Goal: Find contact information: Find contact information

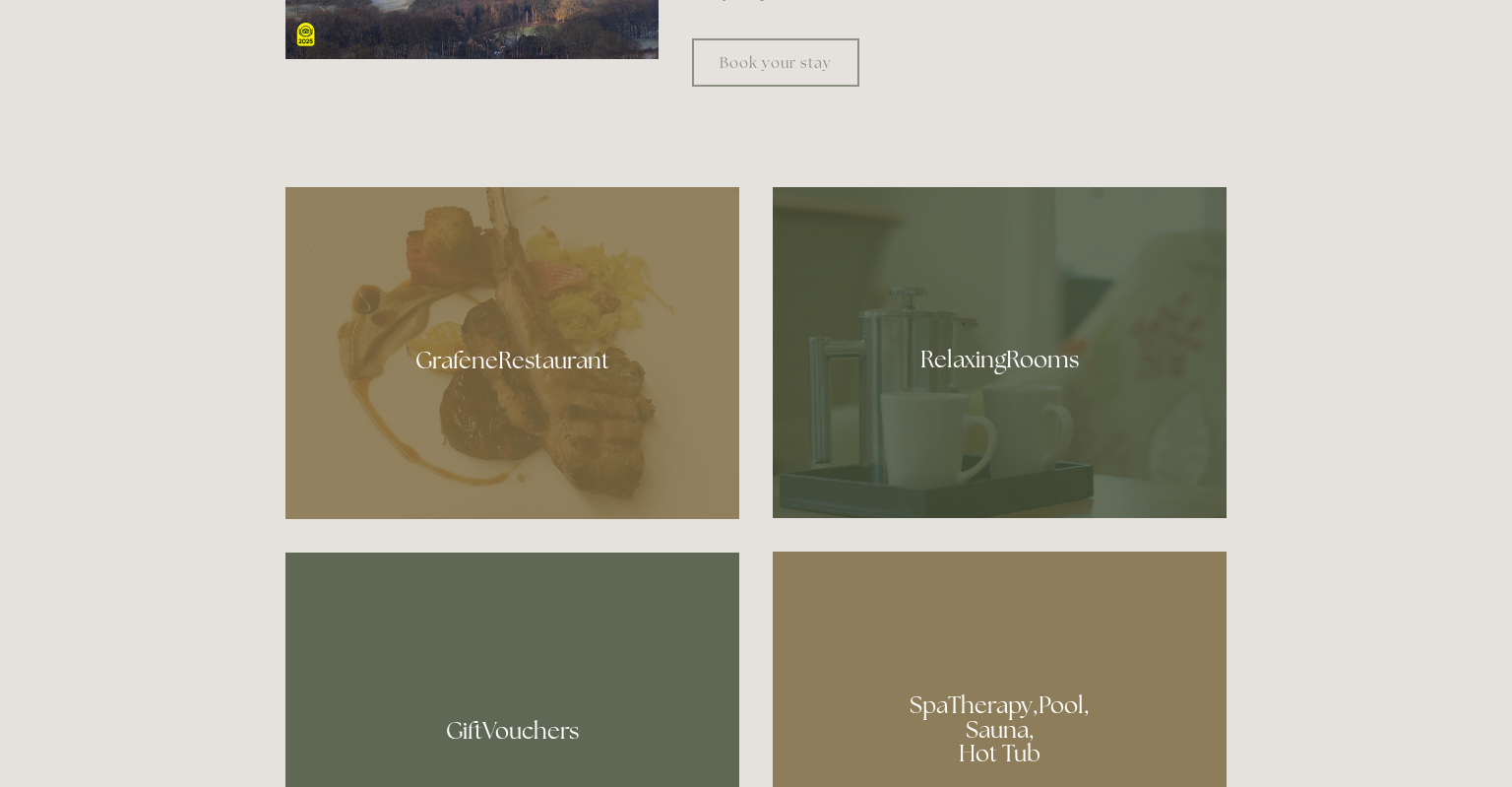
scroll to position [1079, 0]
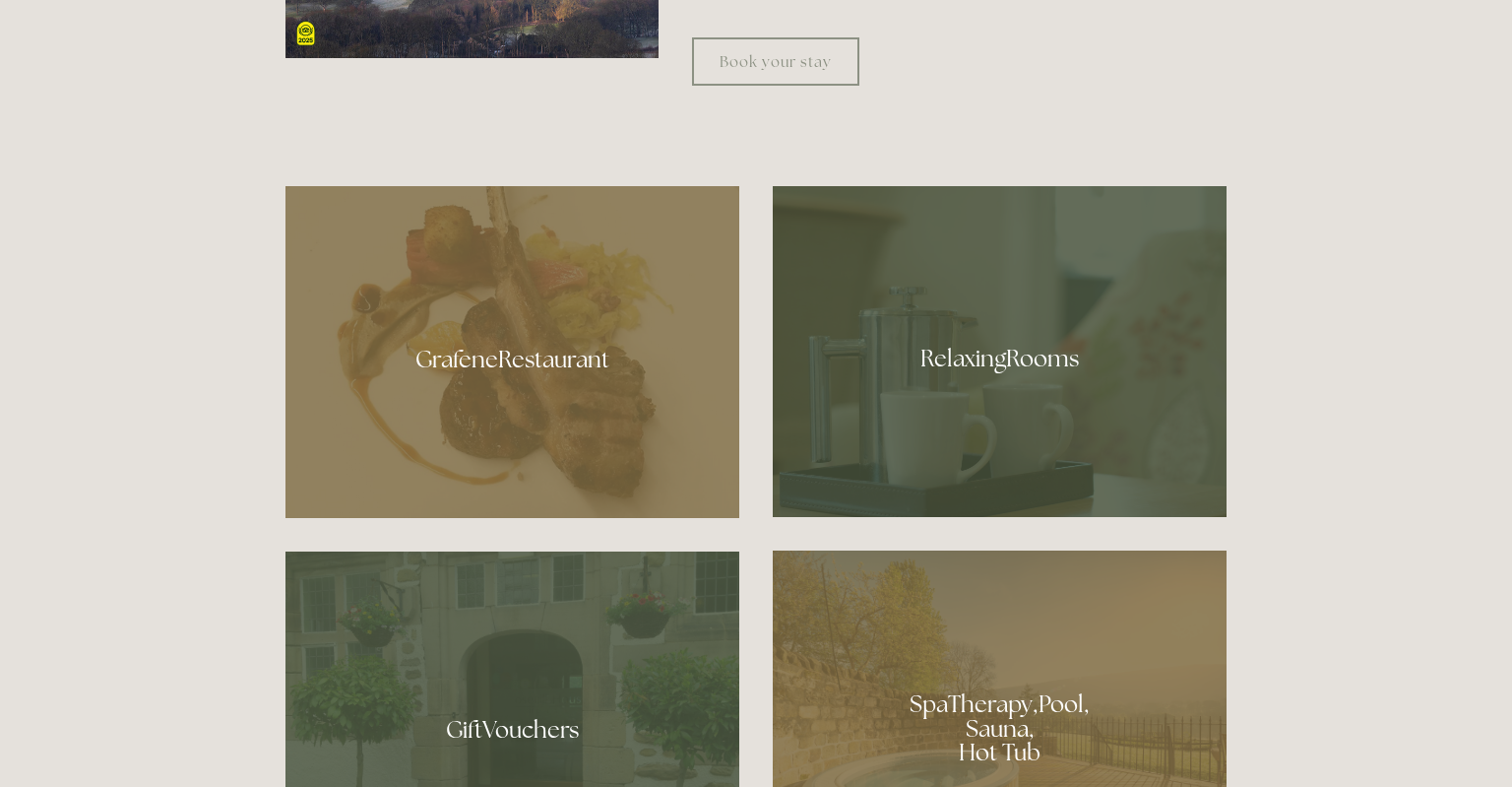
click at [1005, 361] on div at bounding box center [999, 351] width 454 height 331
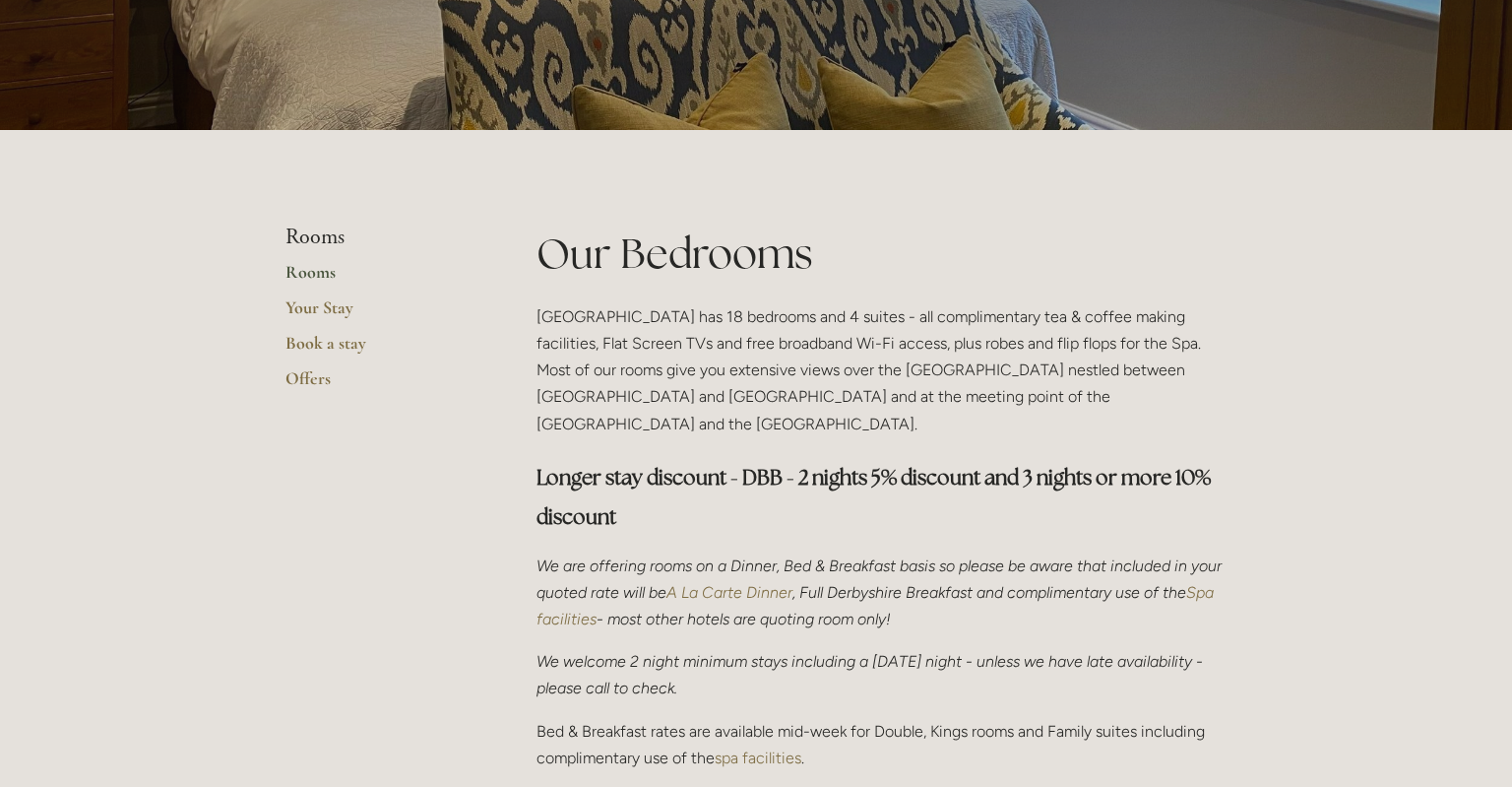
scroll to position [299, 0]
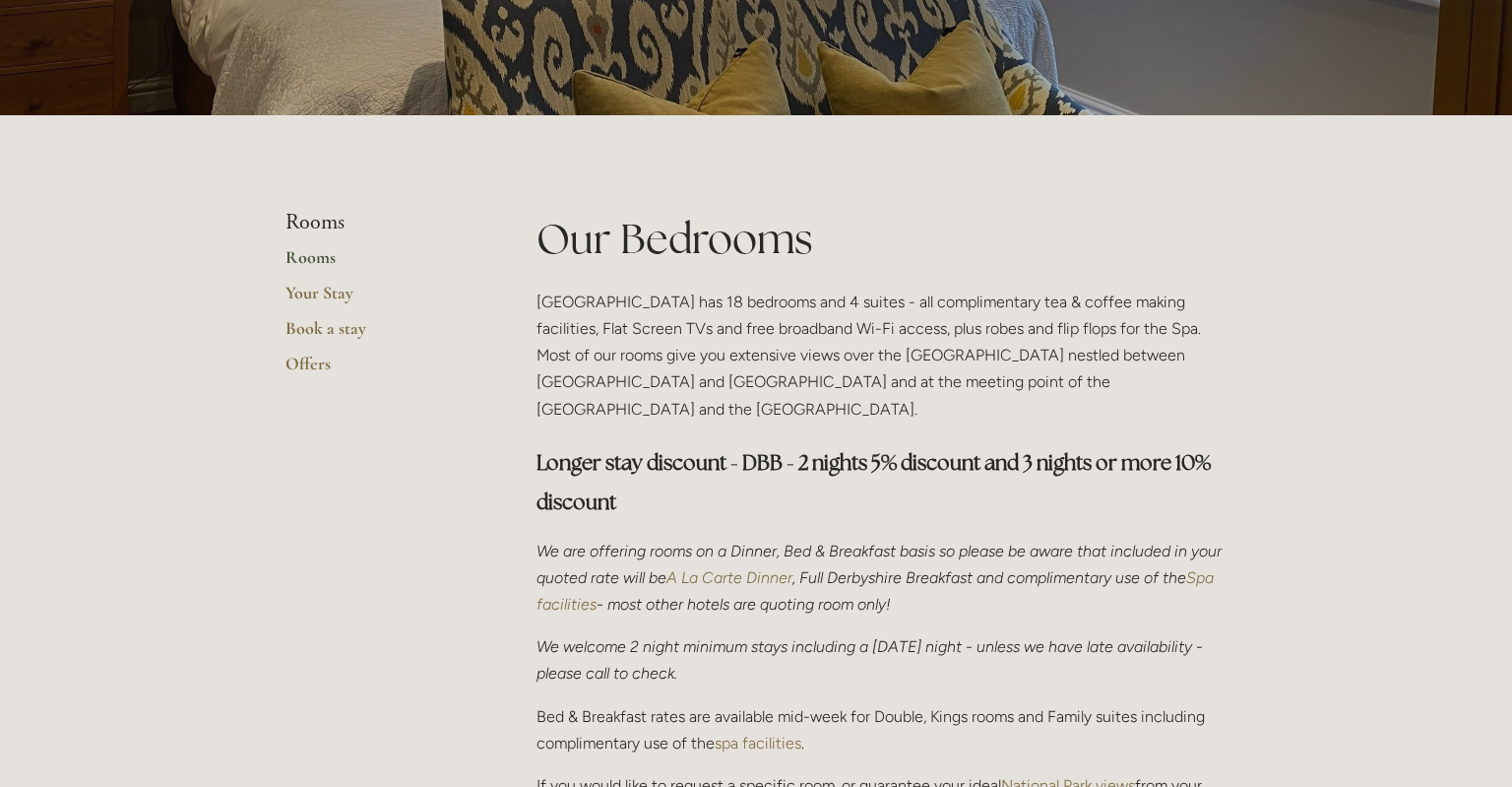
click at [317, 261] on link "Rooms" at bounding box center [379, 264] width 188 height 36
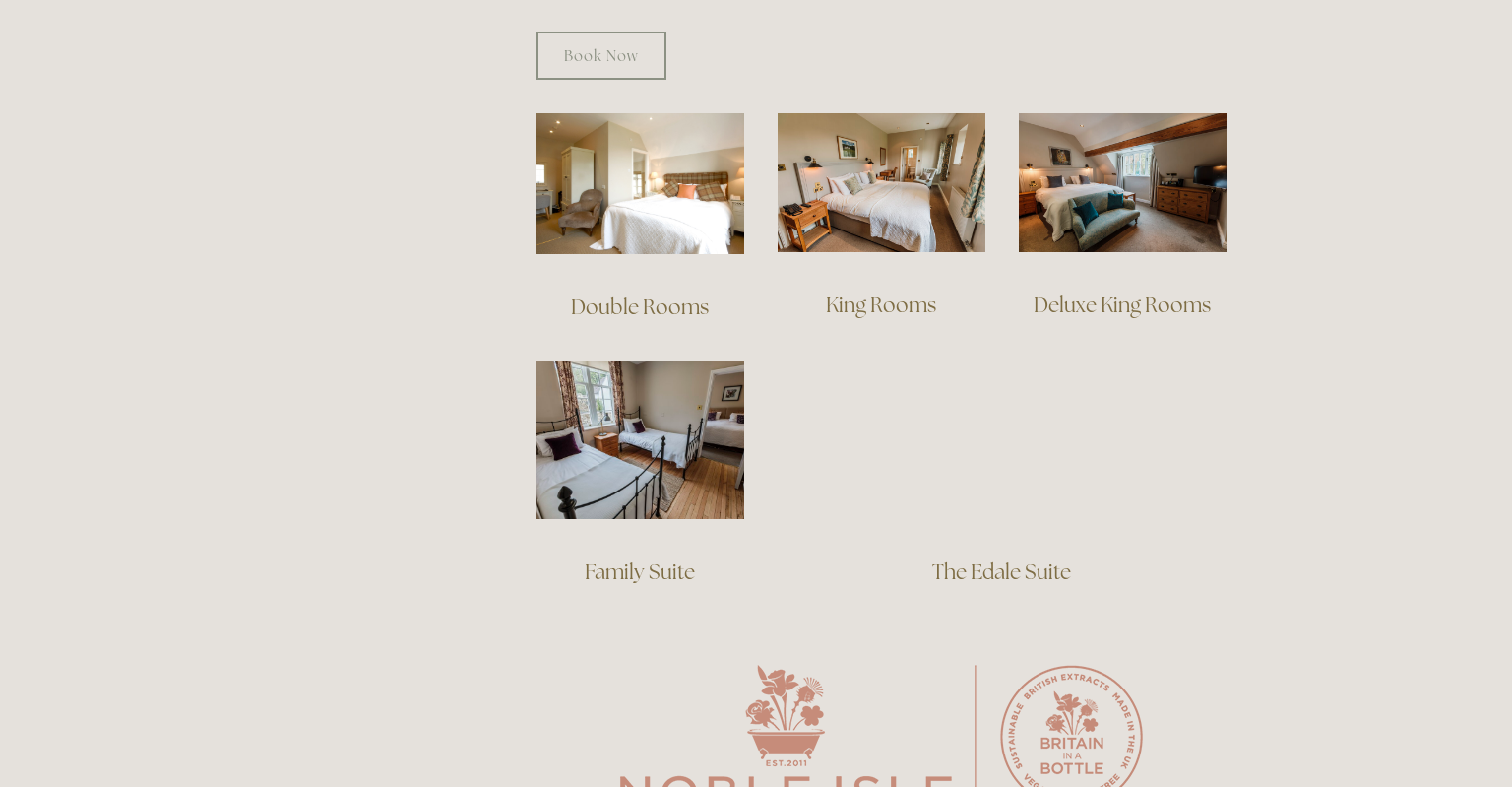
scroll to position [1328, 0]
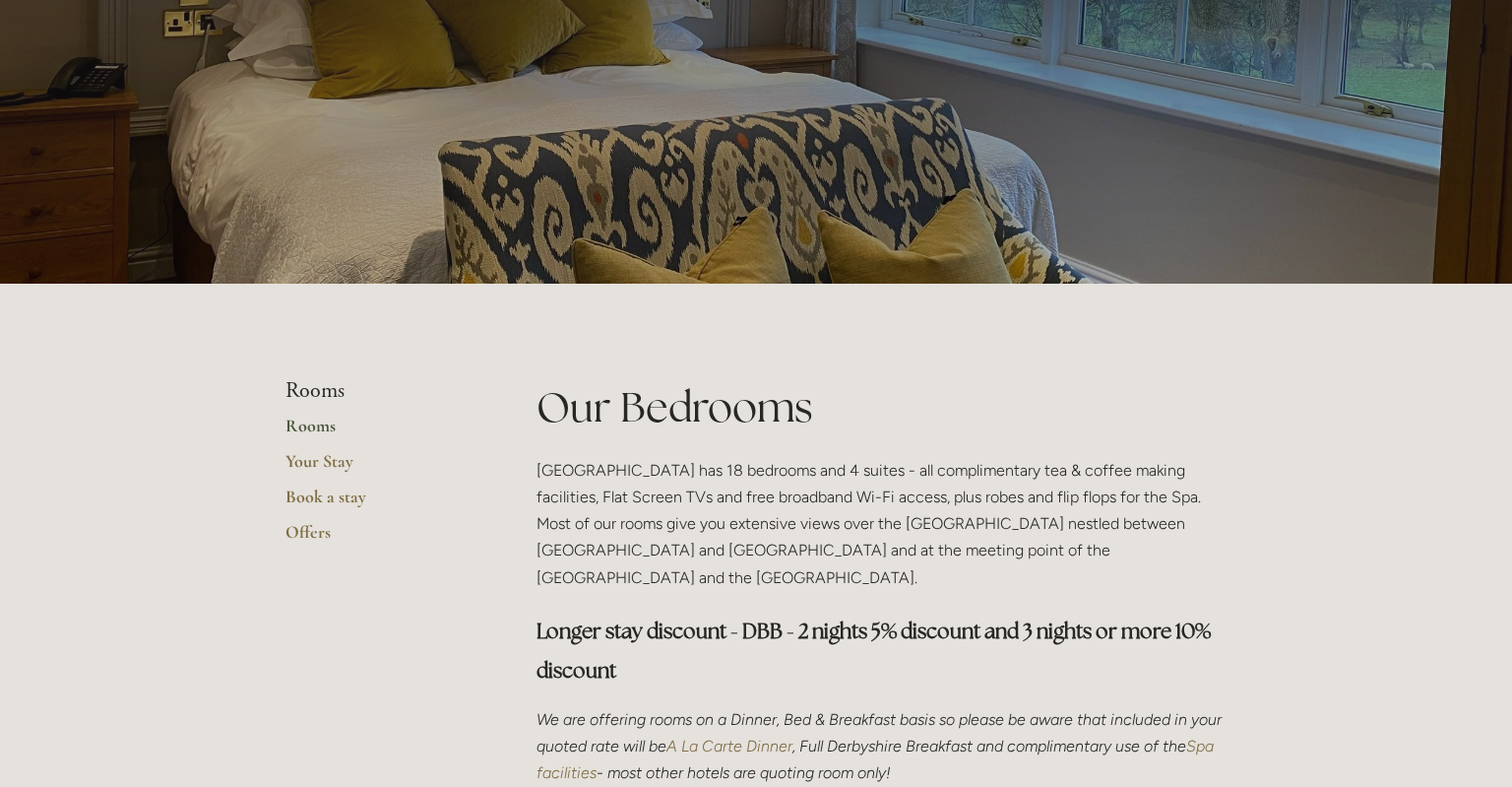
scroll to position [0, 0]
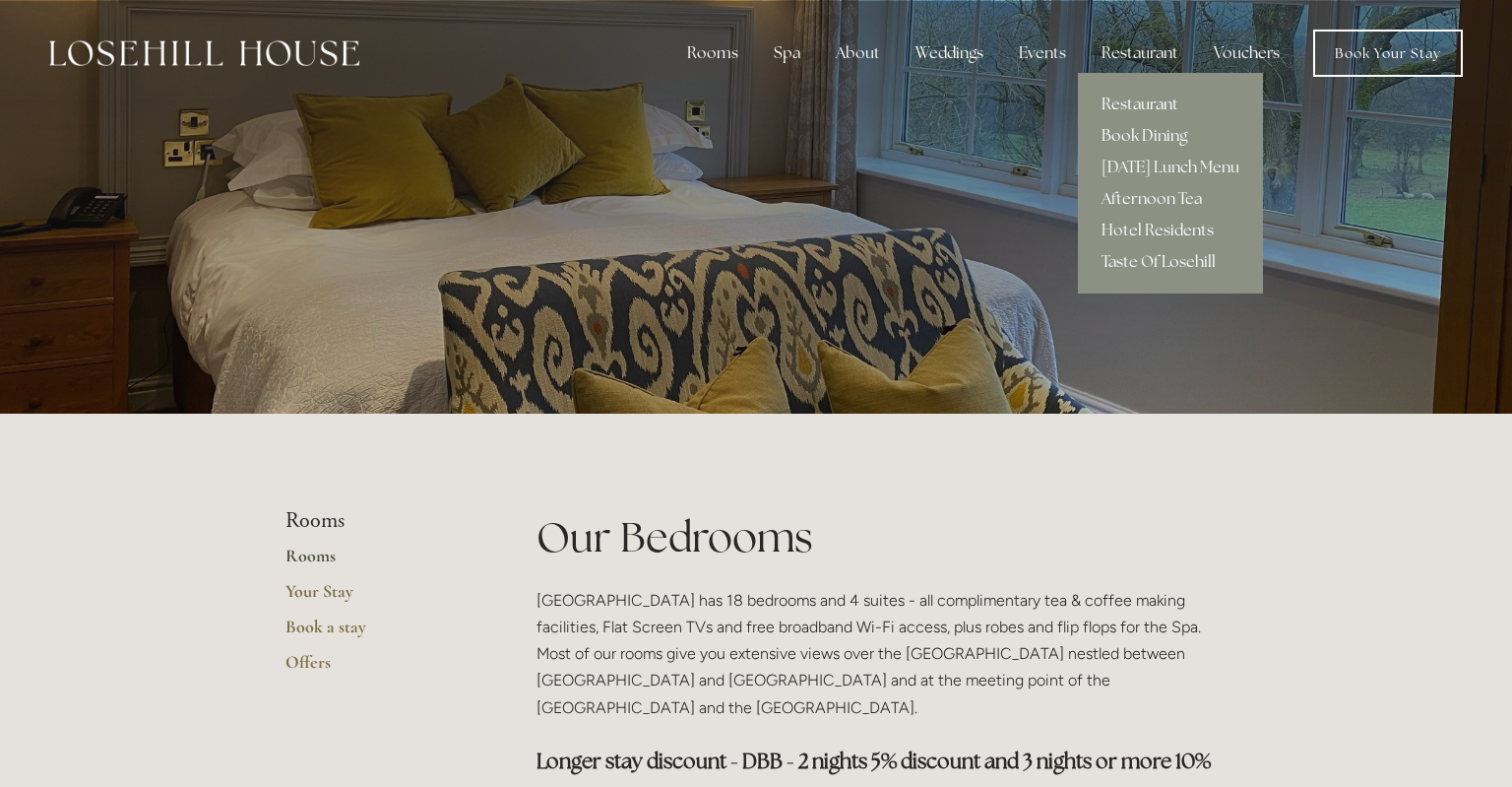
click at [1136, 99] on link "Restaurant" at bounding box center [1170, 105] width 185 height 32
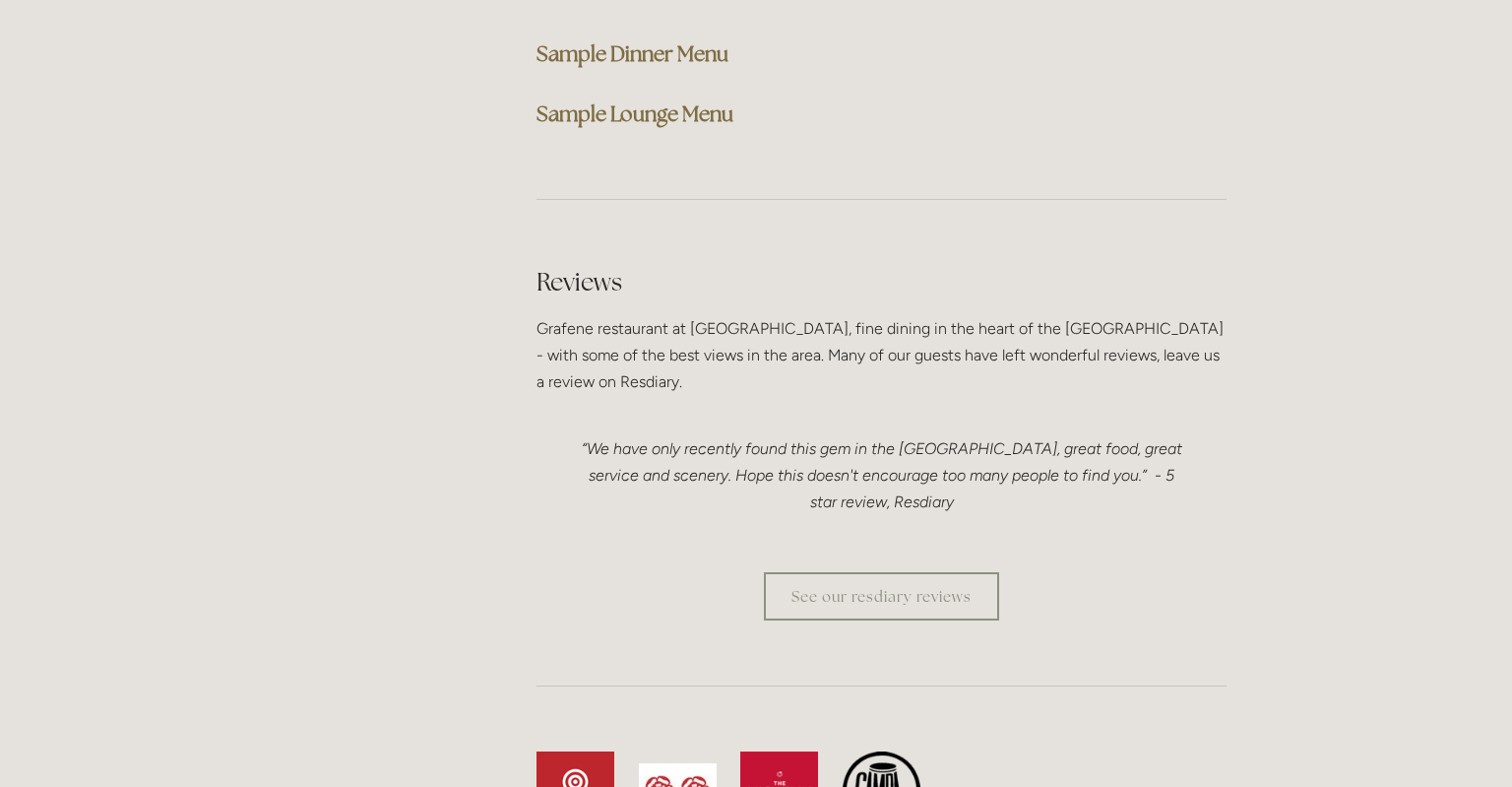
scroll to position [5028, 0]
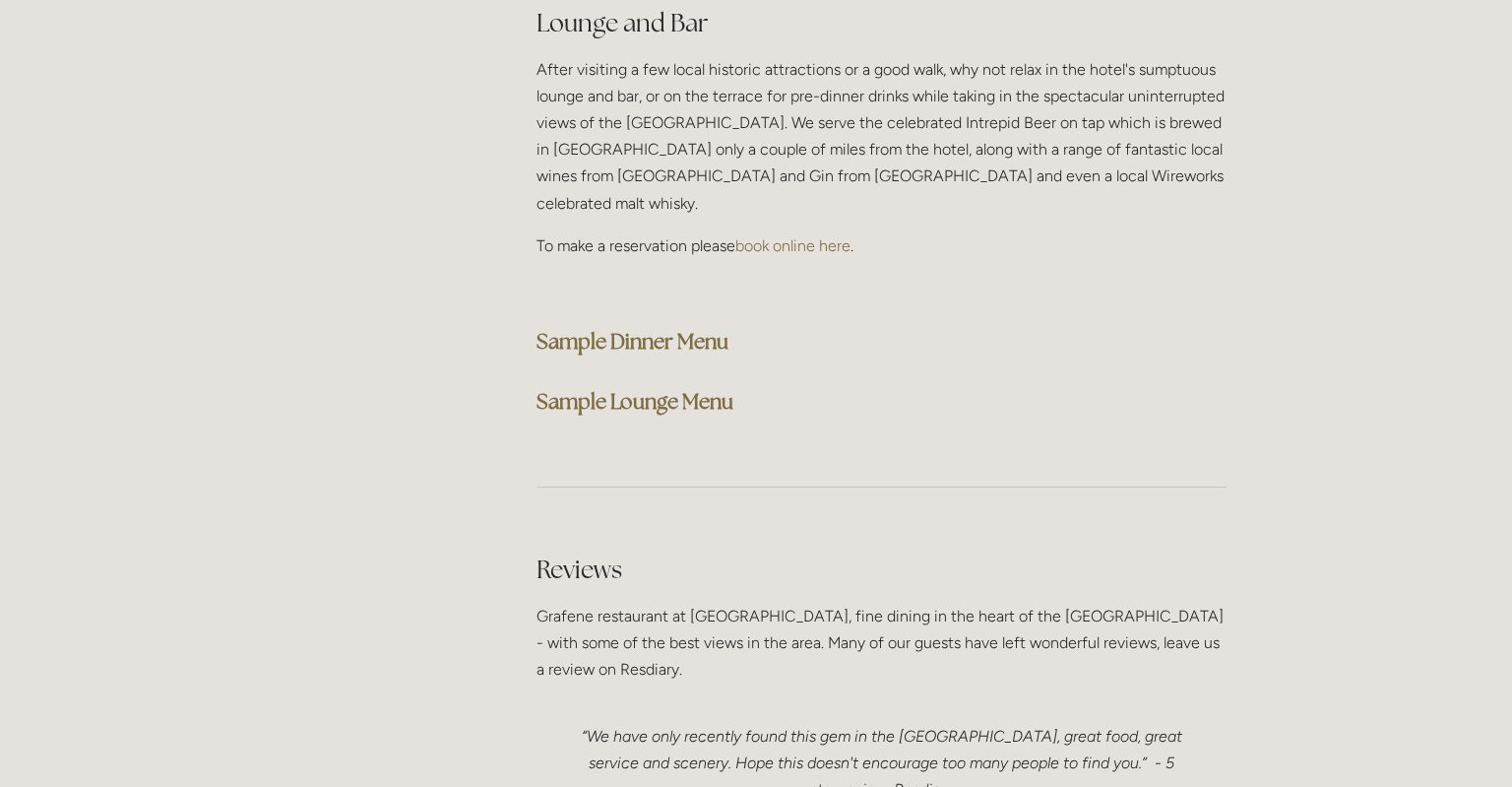
click at [635, 328] on strong "Sample Dinner Menu" at bounding box center [632, 341] width 192 height 27
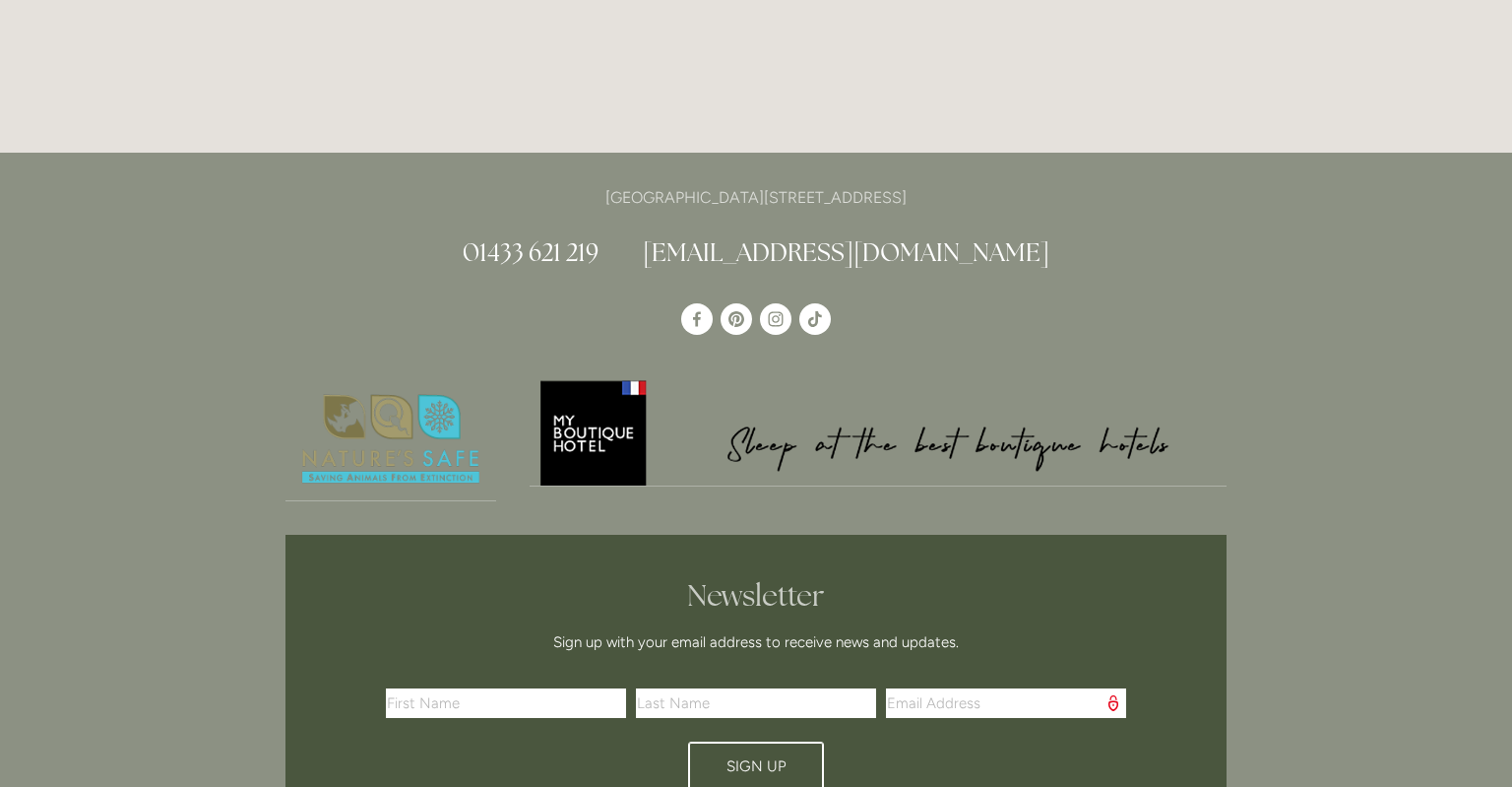
scroll to position [2966, 0]
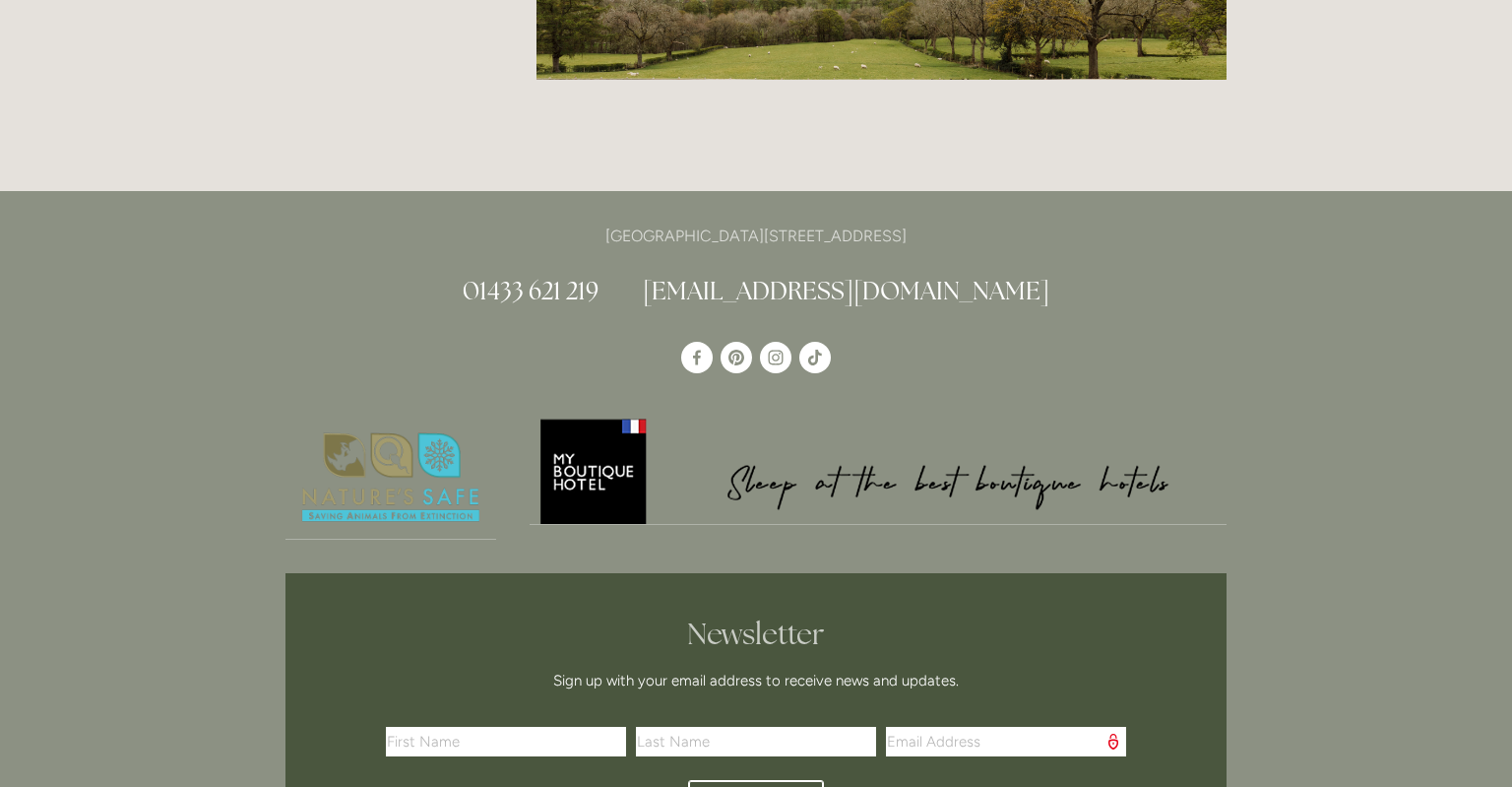
drag, startPoint x: 541, startPoint y: 193, endPoint x: 973, endPoint y: 190, distance: 432.0
click at [973, 222] on p "[GEOGRAPHIC_DATA][STREET_ADDRESS]" at bounding box center [756, 235] width 941 height 27
copy p "[GEOGRAPHIC_DATA][STREET_ADDRESS]"
